Goal: Transaction & Acquisition: Book appointment/travel/reservation

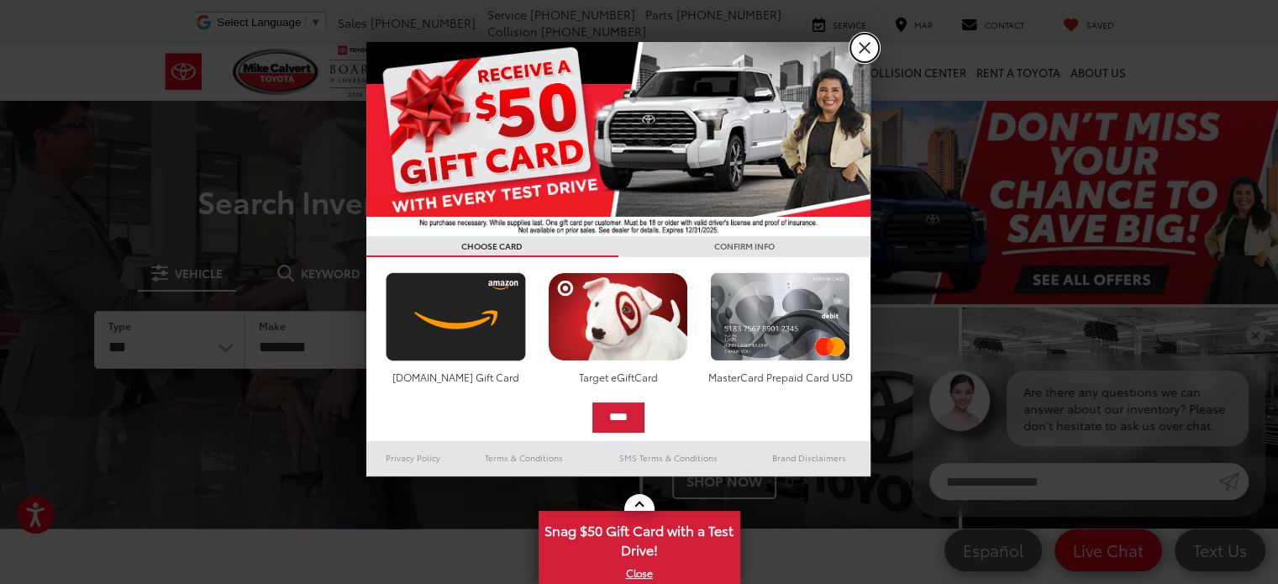
click at [867, 52] on link "X" at bounding box center [864, 48] width 29 height 29
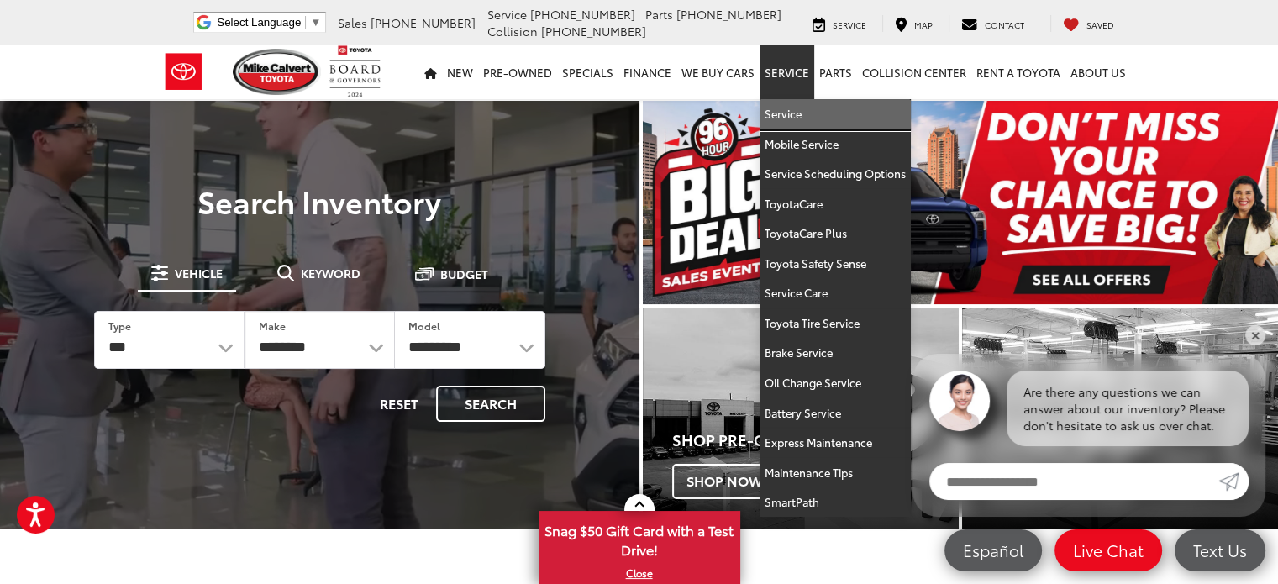
click at [787, 111] on link "Service" at bounding box center [834, 114] width 151 height 30
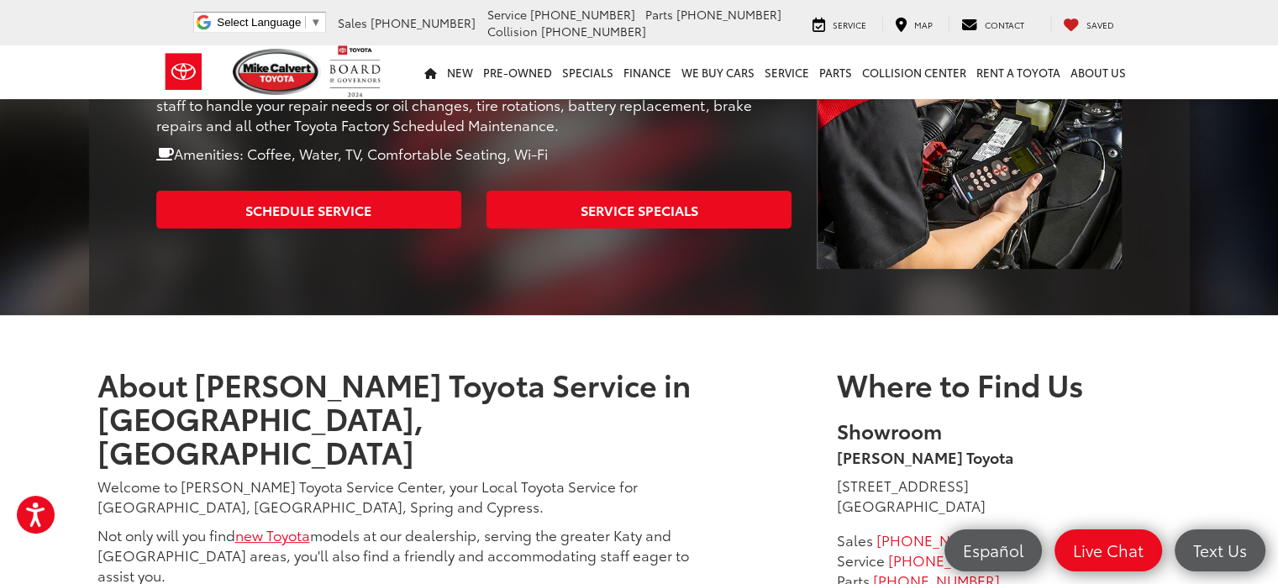
scroll to position [504, 0]
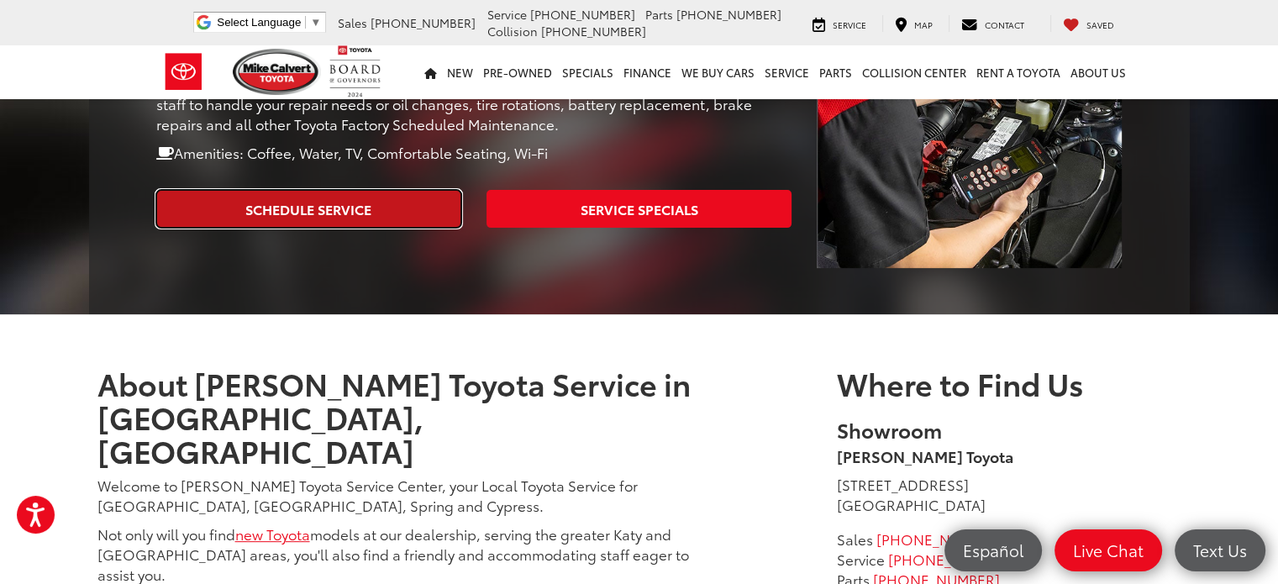
click at [367, 190] on link "Schedule Service" at bounding box center [308, 209] width 305 height 38
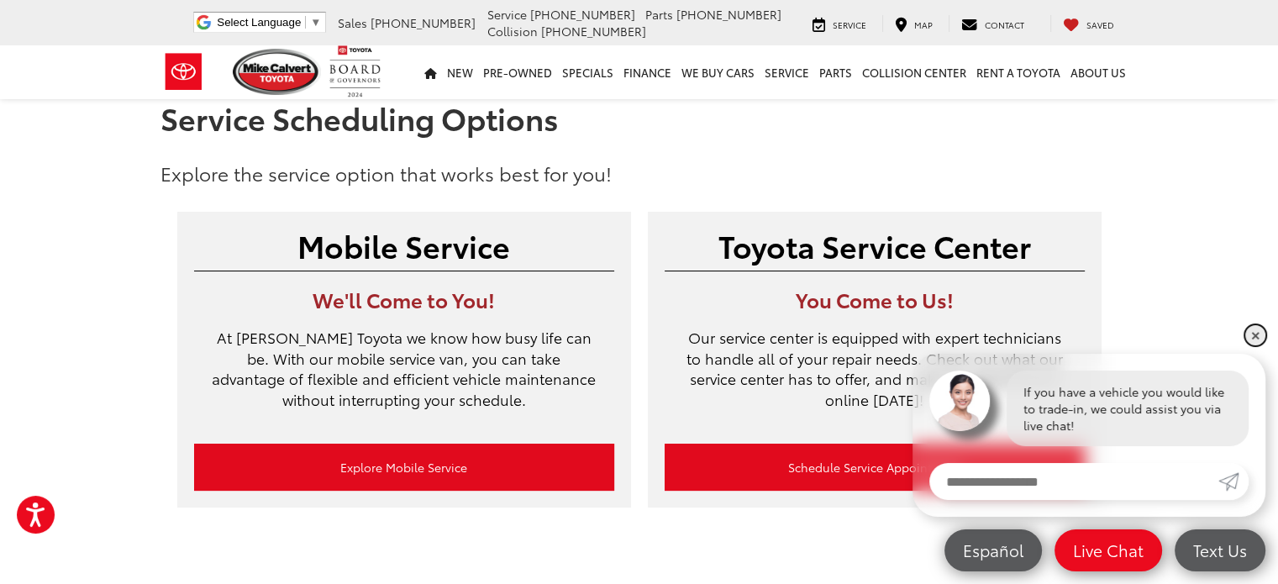
click at [1257, 335] on link "✕" at bounding box center [1255, 335] width 20 height 20
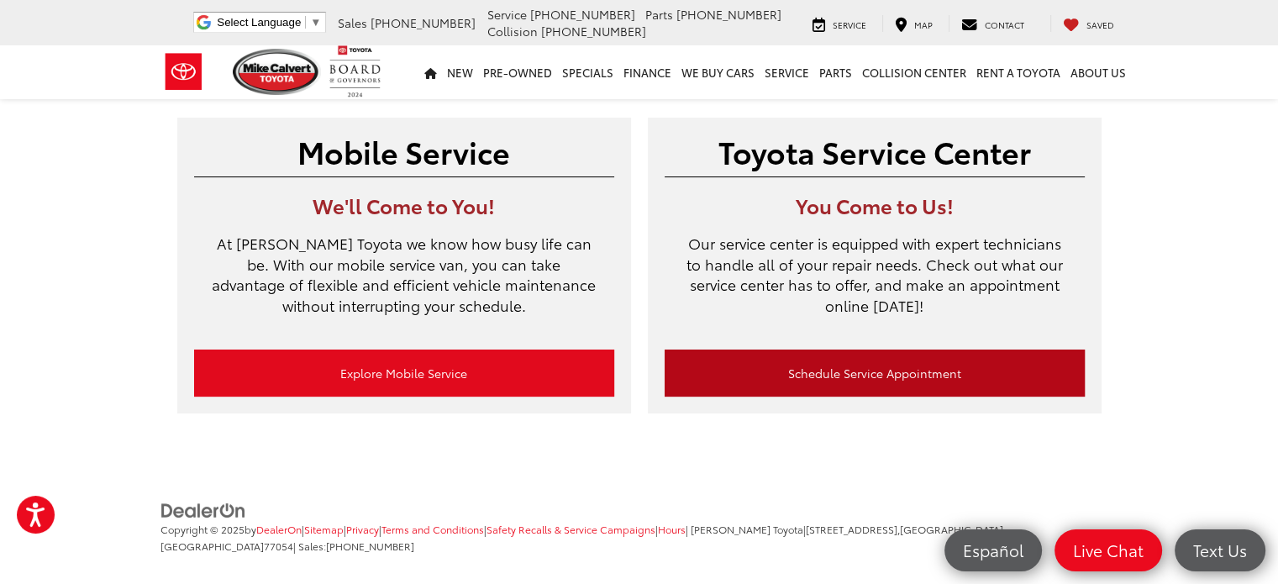
scroll to position [113, 0]
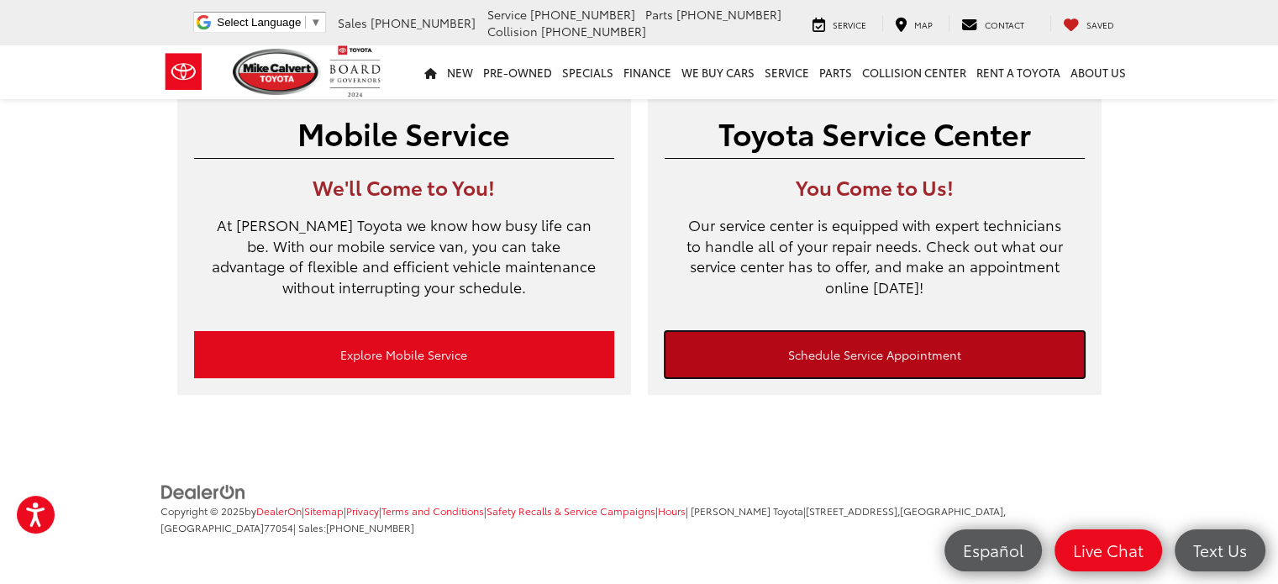
click at [916, 363] on link "Schedule Service Appointment" at bounding box center [874, 354] width 420 height 47
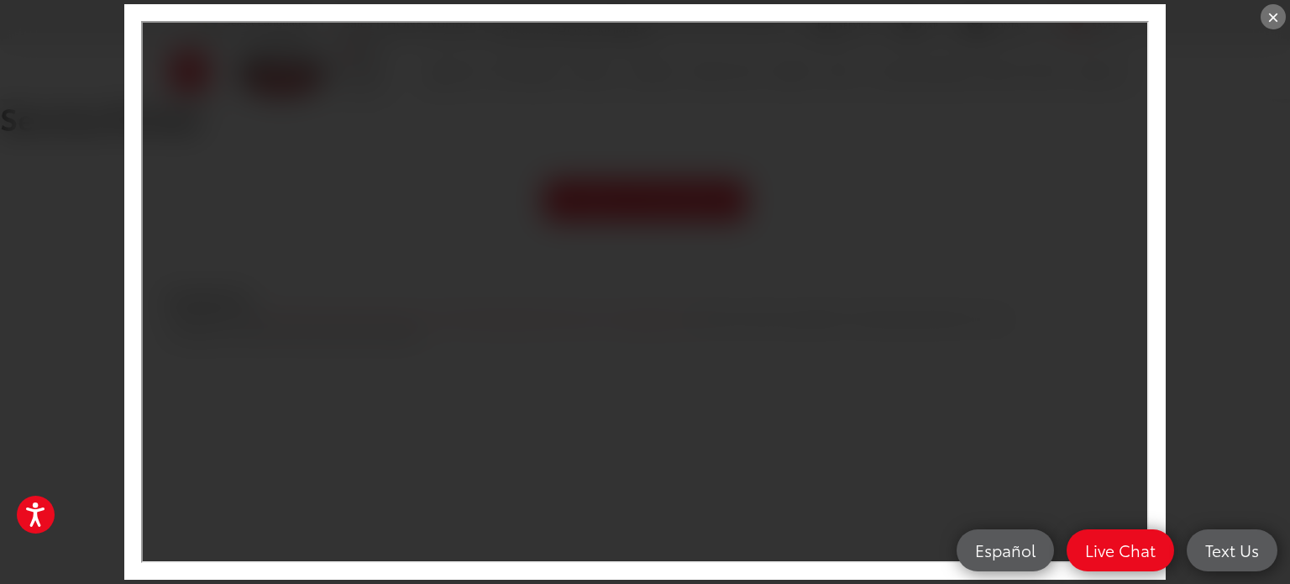
click at [1280, 13] on div "×" at bounding box center [1273, 16] width 25 height 25
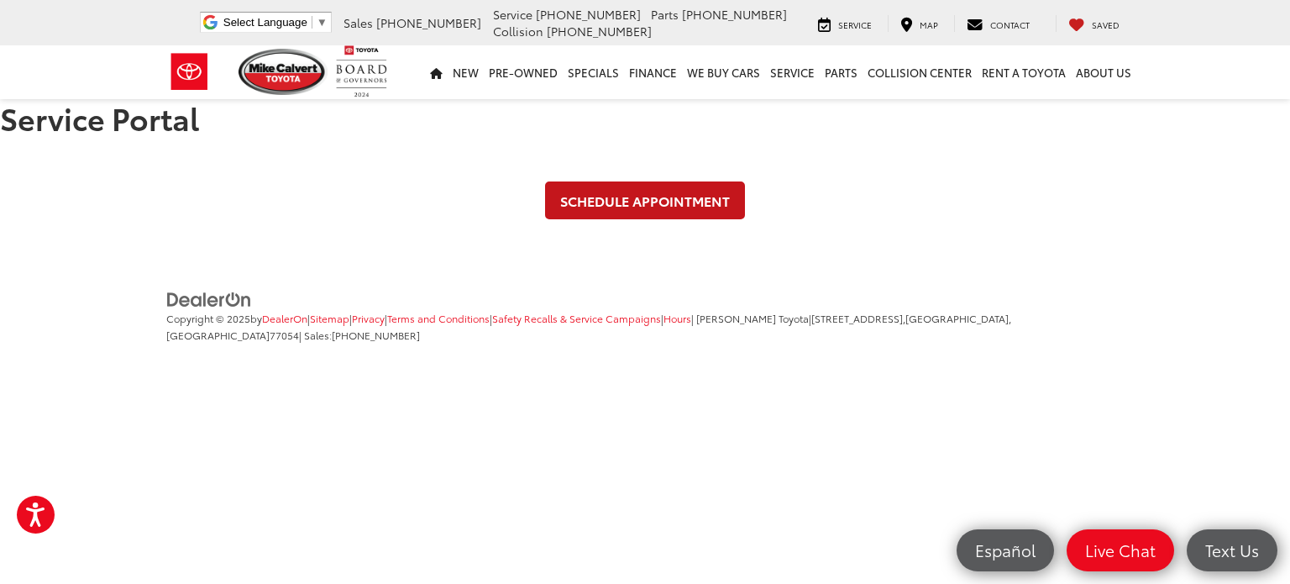
click at [642, 195] on link "Schedule Appointment" at bounding box center [645, 200] width 200 height 38
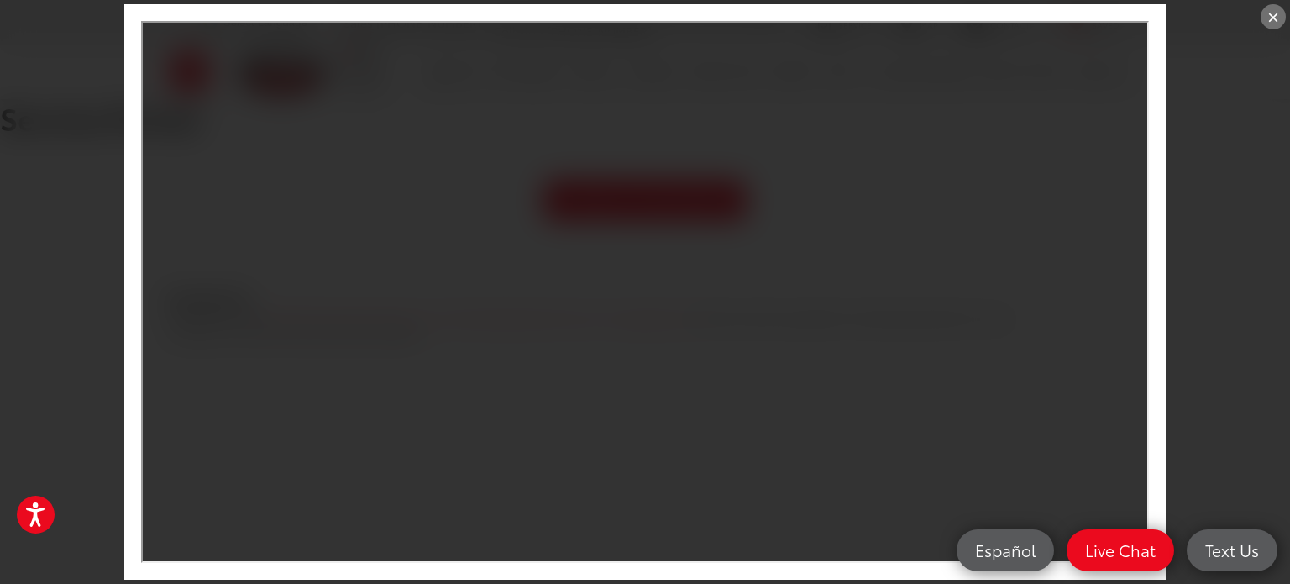
click at [1273, 13] on div "×" at bounding box center [1273, 16] width 25 height 25
